Goal: Transaction & Acquisition: Download file/media

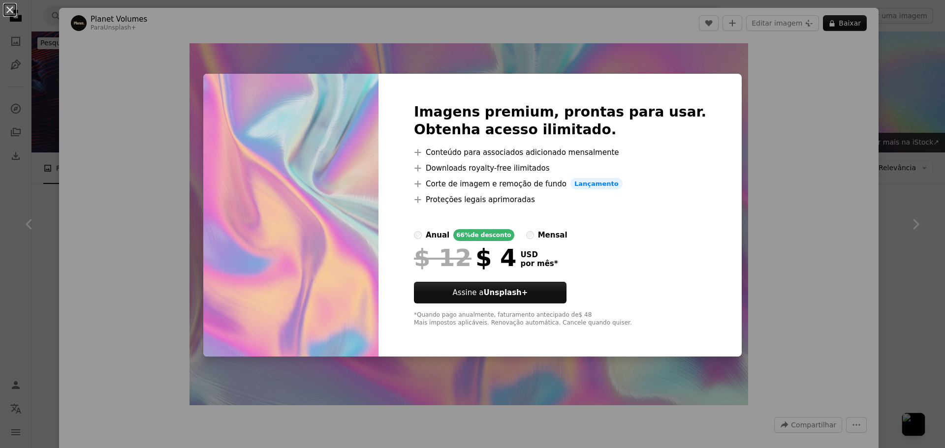
click at [724, 72] on div "An X shape Imagens premium, prontas para usar. Obtenha acesso ilimitado. A plus…" at bounding box center [472, 224] width 945 height 448
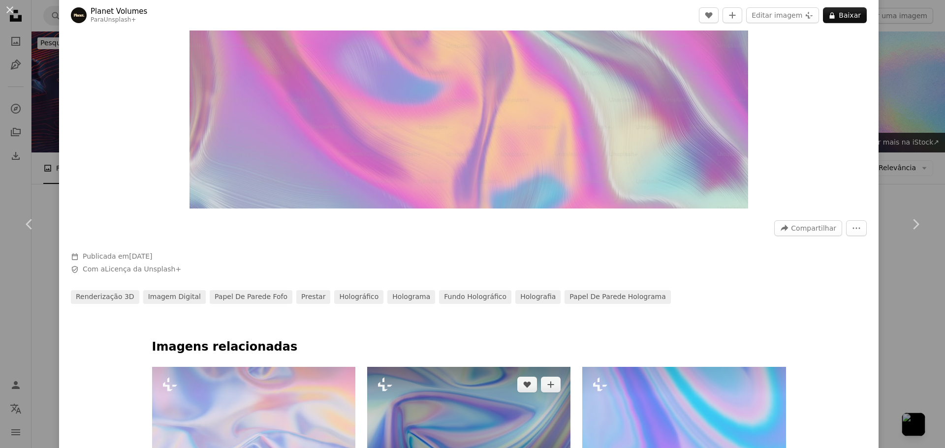
scroll to position [344, 0]
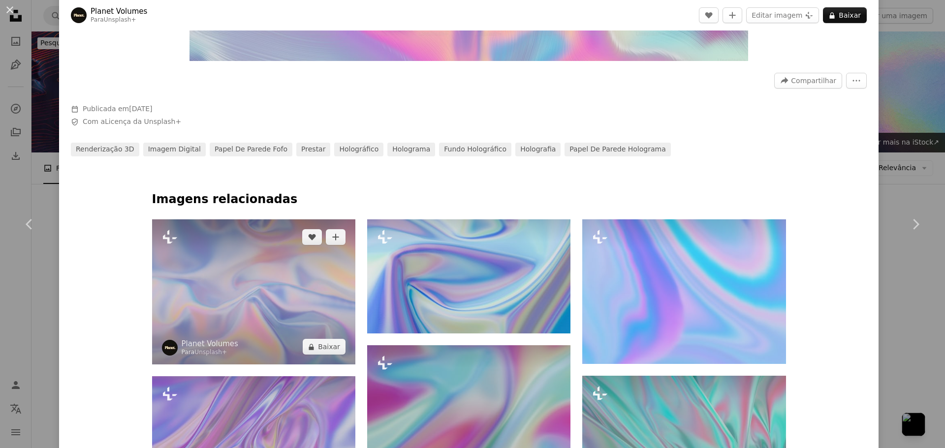
click at [272, 306] on img at bounding box center [253, 291] width 203 height 145
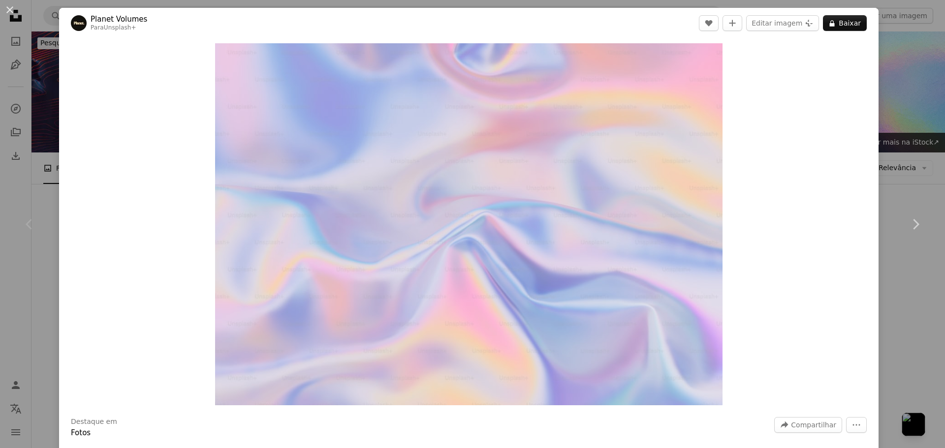
click at [906, 63] on div "An X shape Chevron left Chevron right Planet Volumes Para Unsplash+ A heart A p…" at bounding box center [472, 224] width 945 height 448
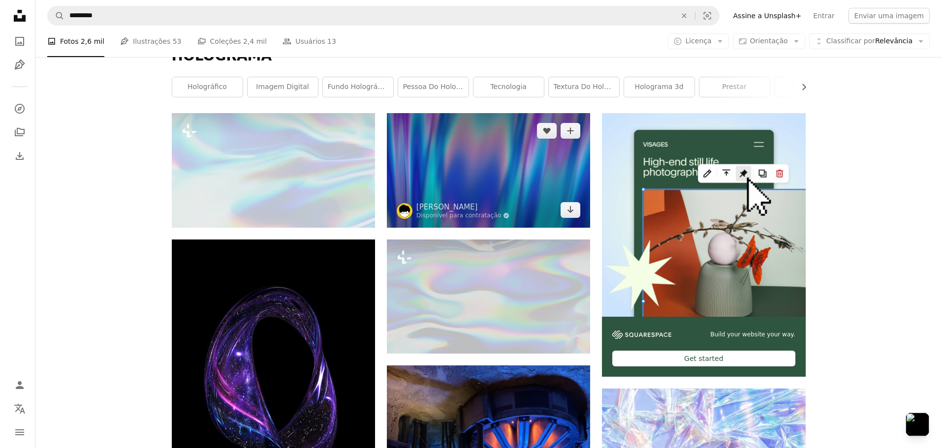
scroll to position [98, 0]
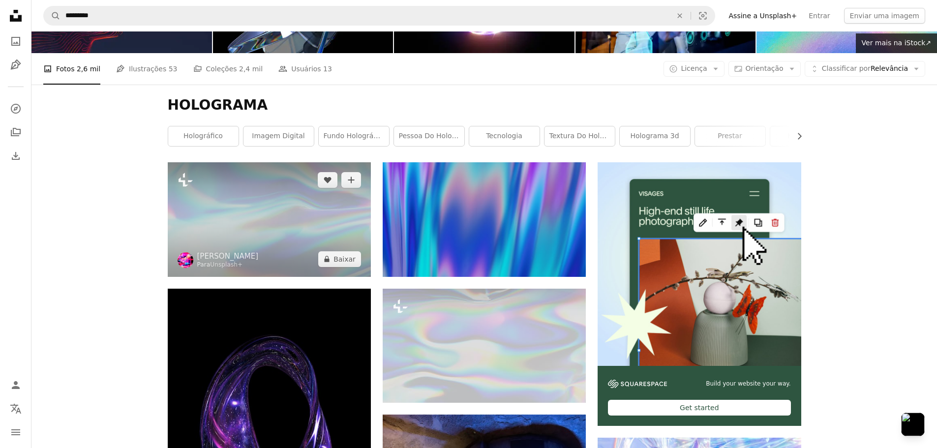
click at [281, 237] on img at bounding box center [269, 219] width 203 height 114
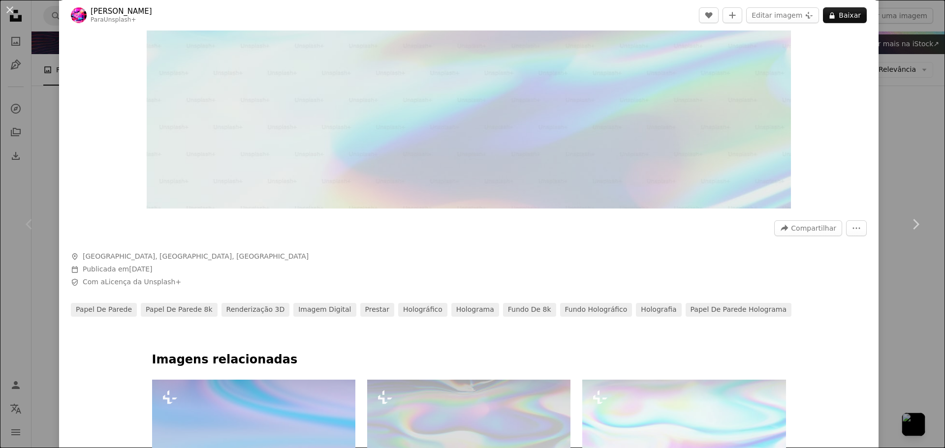
scroll to position [394, 0]
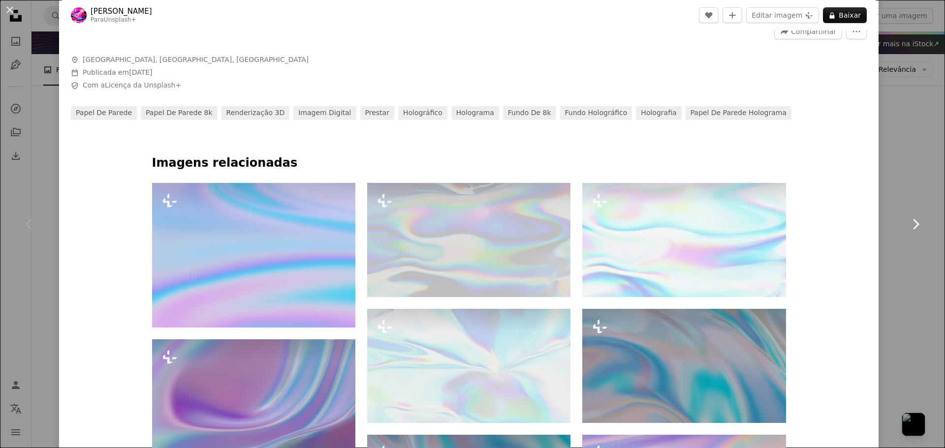
click at [899, 206] on link "Chevron right" at bounding box center [914, 224] width 59 height 94
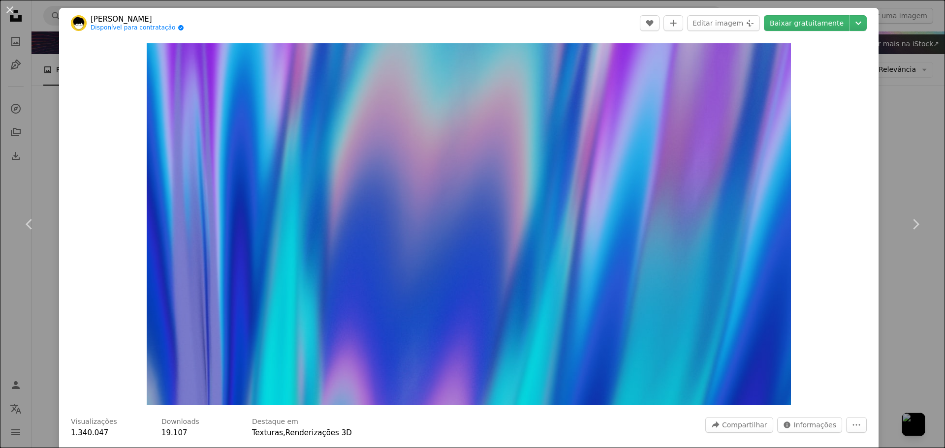
click at [53, 28] on div "An X shape Chevron left Chevron right [PERSON_NAME] Disponível para contratação…" at bounding box center [472, 224] width 945 height 448
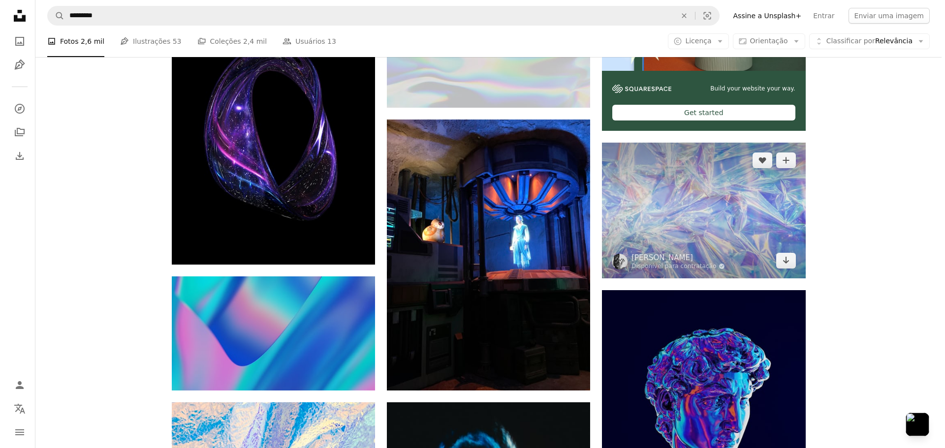
scroll to position [344, 0]
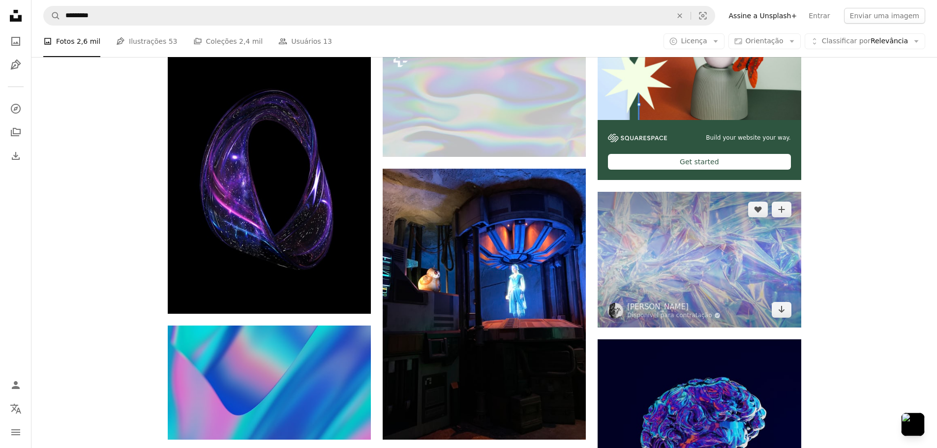
click at [707, 289] on img at bounding box center [699, 259] width 203 height 135
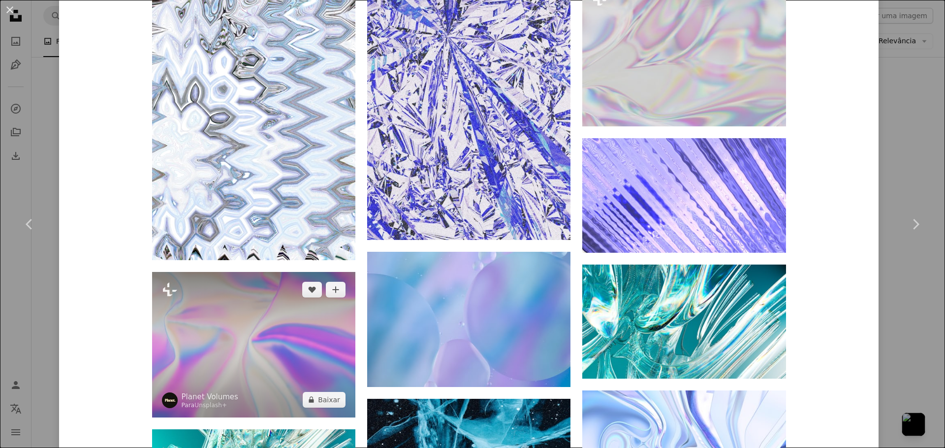
scroll to position [1230, 0]
